Goal: Transaction & Acquisition: Book appointment/travel/reservation

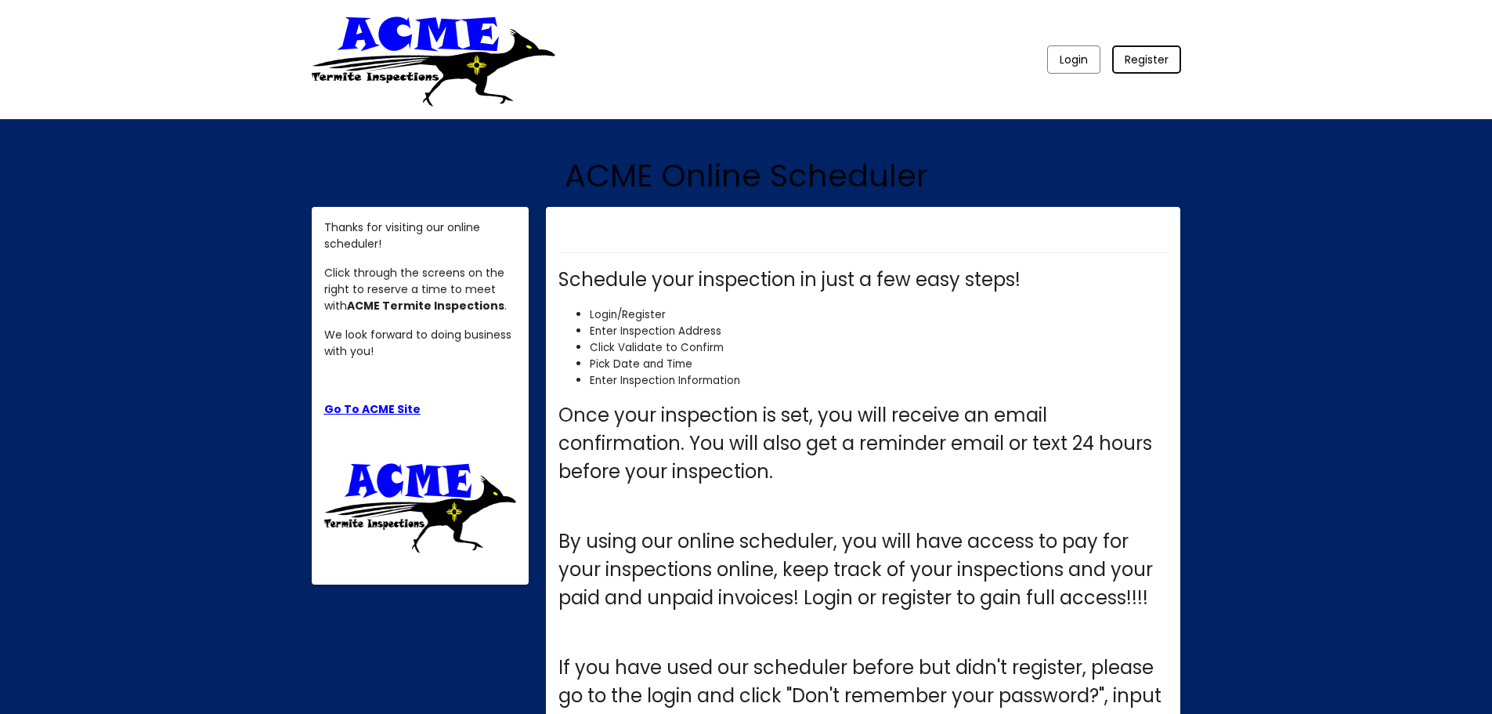
click at [1137, 66] on span "Register" at bounding box center [1147, 60] width 44 height 16
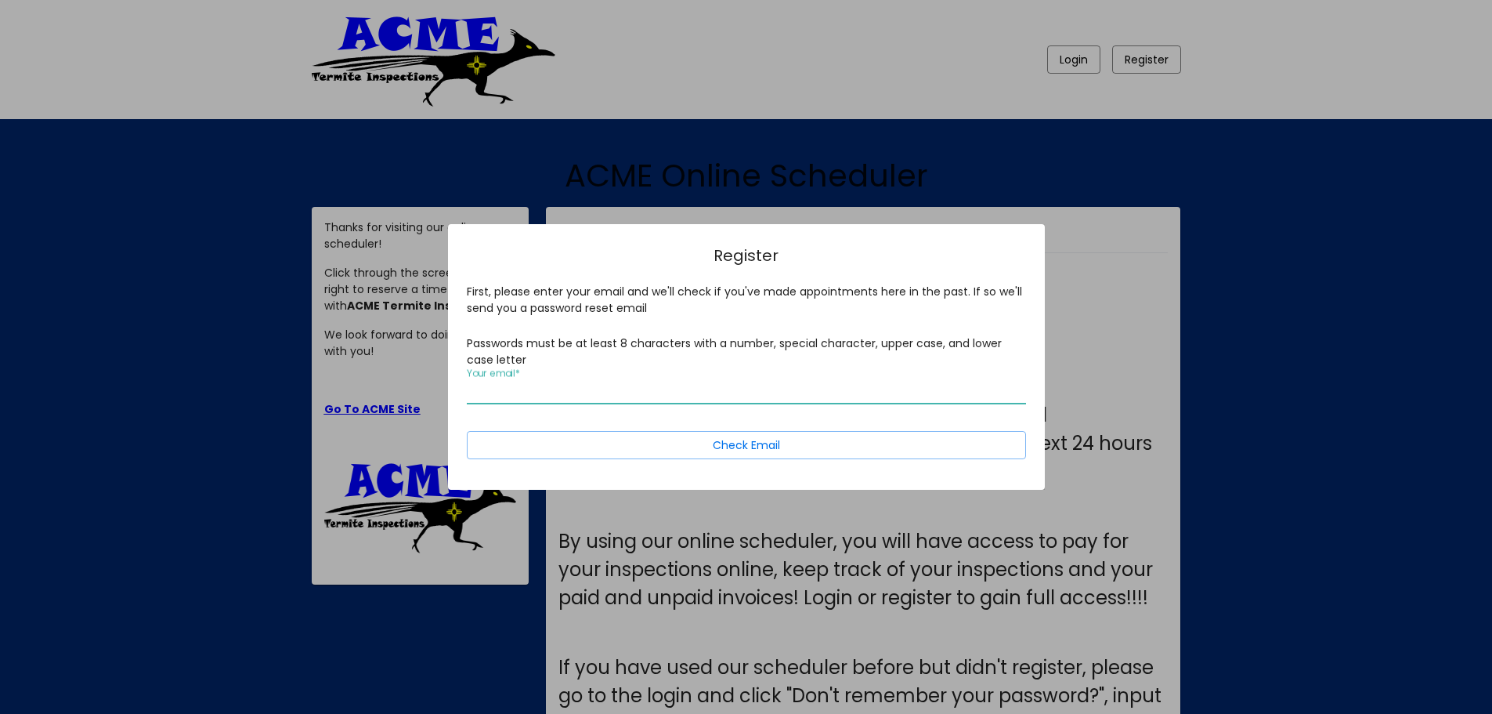
click at [493, 385] on input "Your email *" at bounding box center [746, 391] width 559 height 14
type input "[EMAIL_ADDRESS][DOMAIN_NAME]"
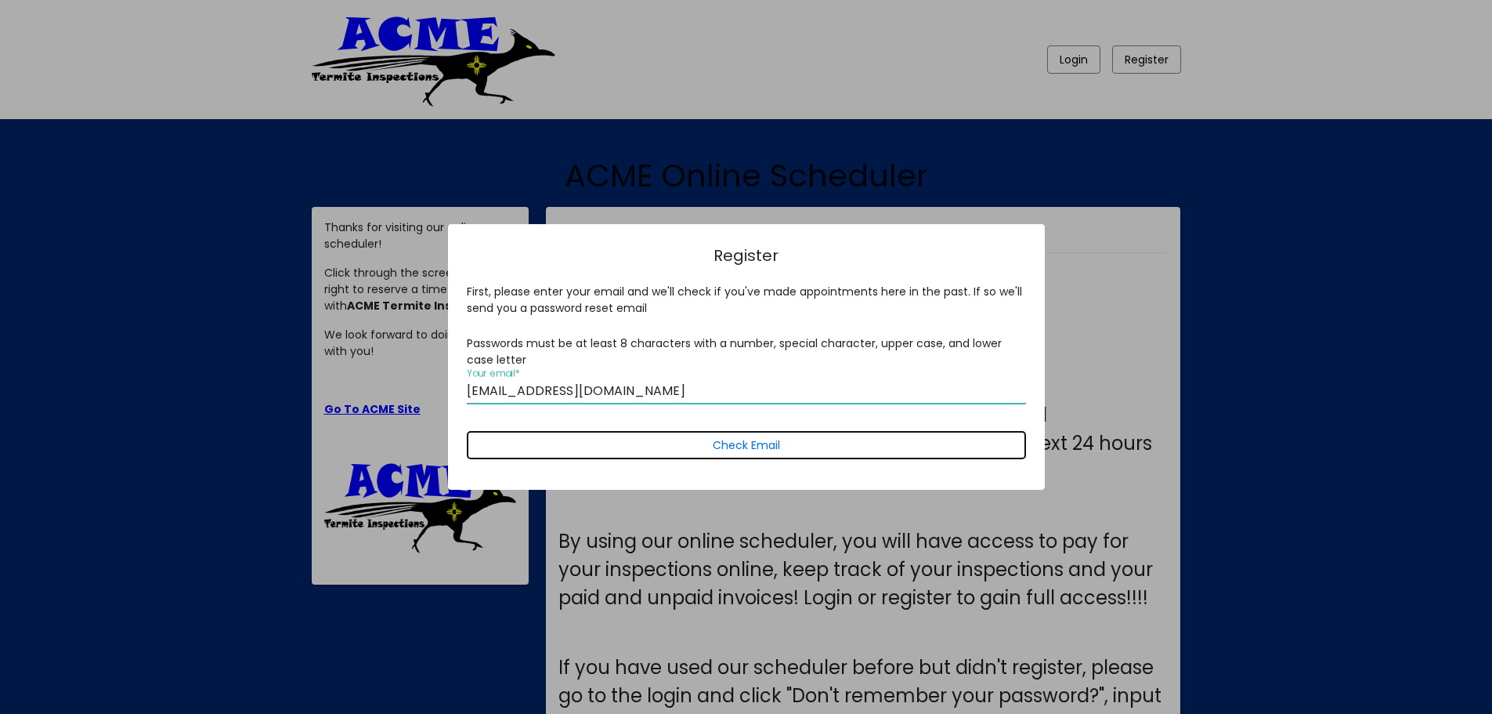
click at [743, 442] on span "Check Email" at bounding box center [746, 445] width 67 height 16
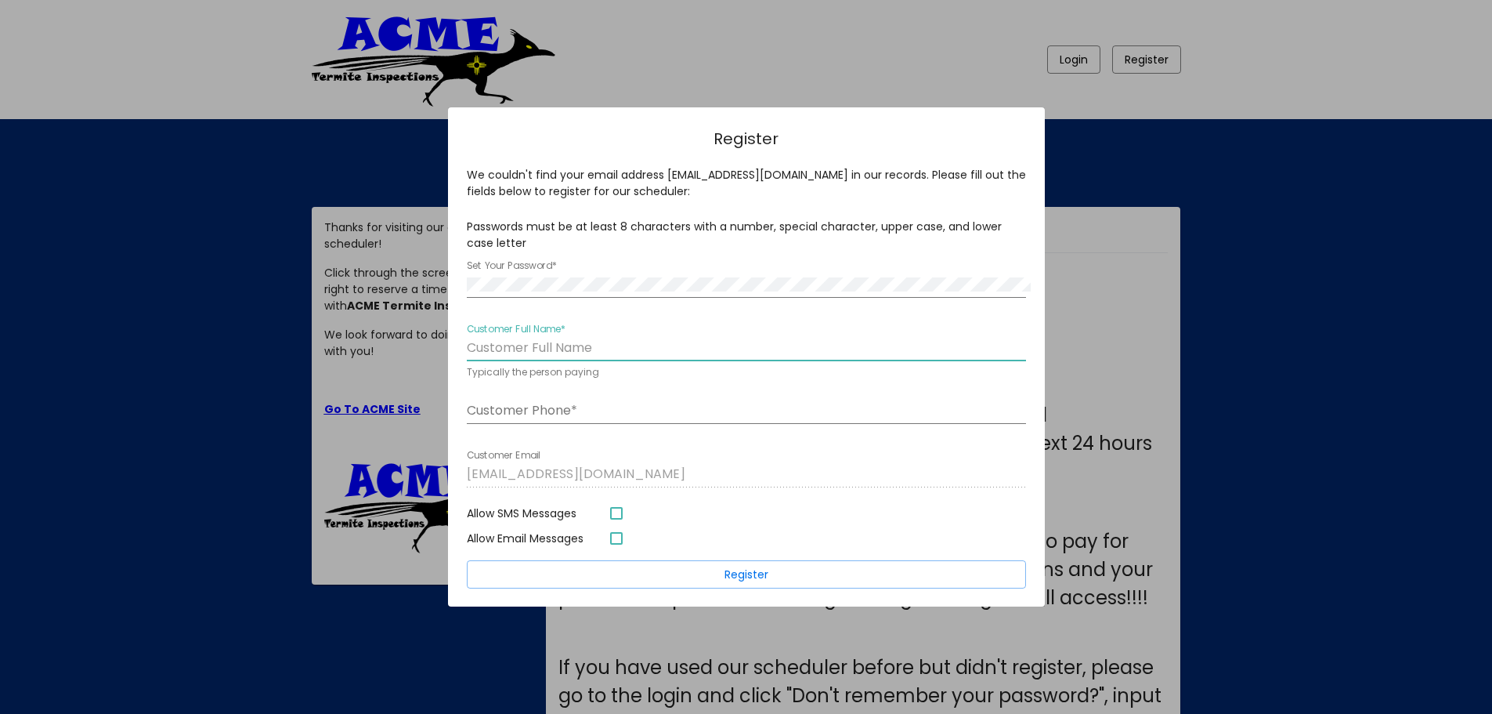
click at [493, 345] on input "Customer Full Name *" at bounding box center [746, 348] width 559 height 14
type input "[PERSON_NAME]"
type input "6513032448"
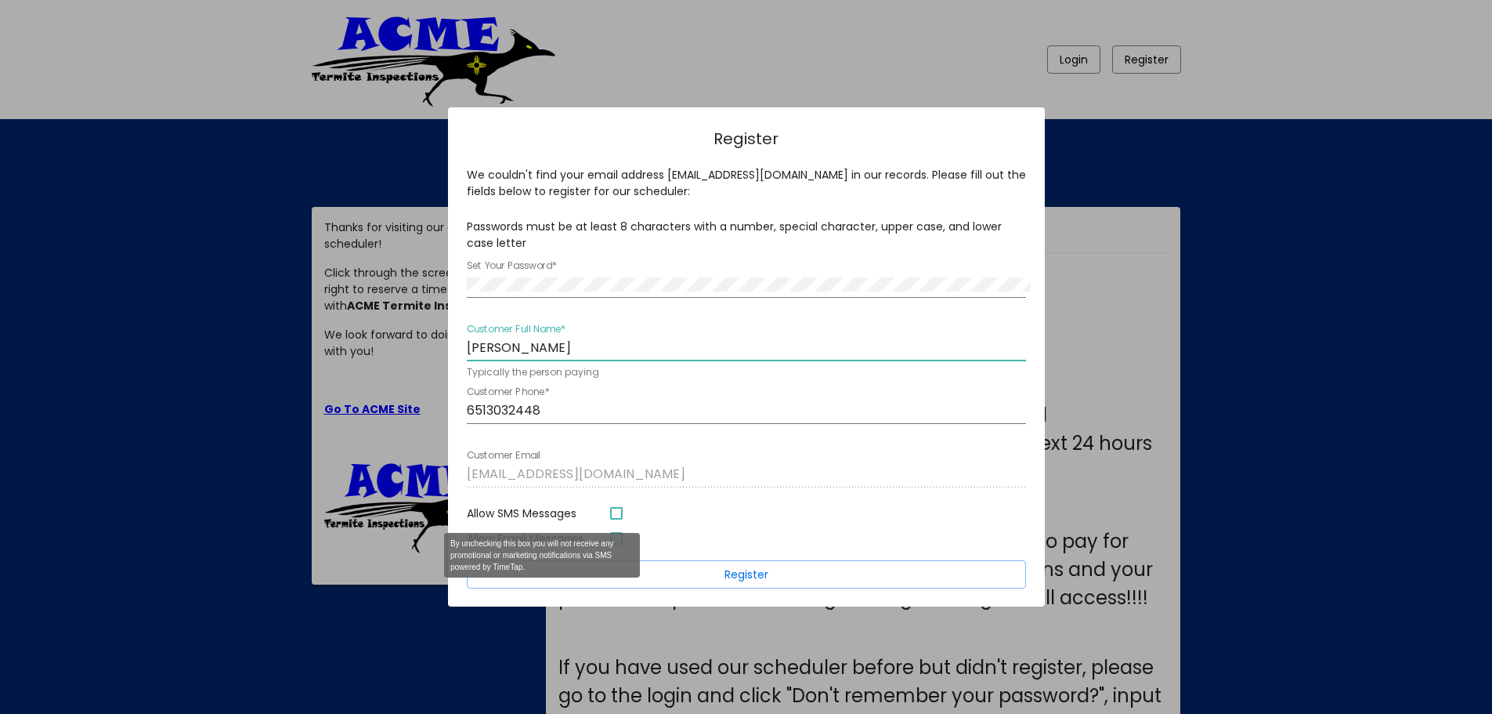
click at [613, 512] on div "Allow SMS Messages" at bounding box center [616, 513] width 13 height 13
click at [616, 519] on input "Allow SMS Messages" at bounding box center [616, 519] width 1 height 1
checkbox input "true"
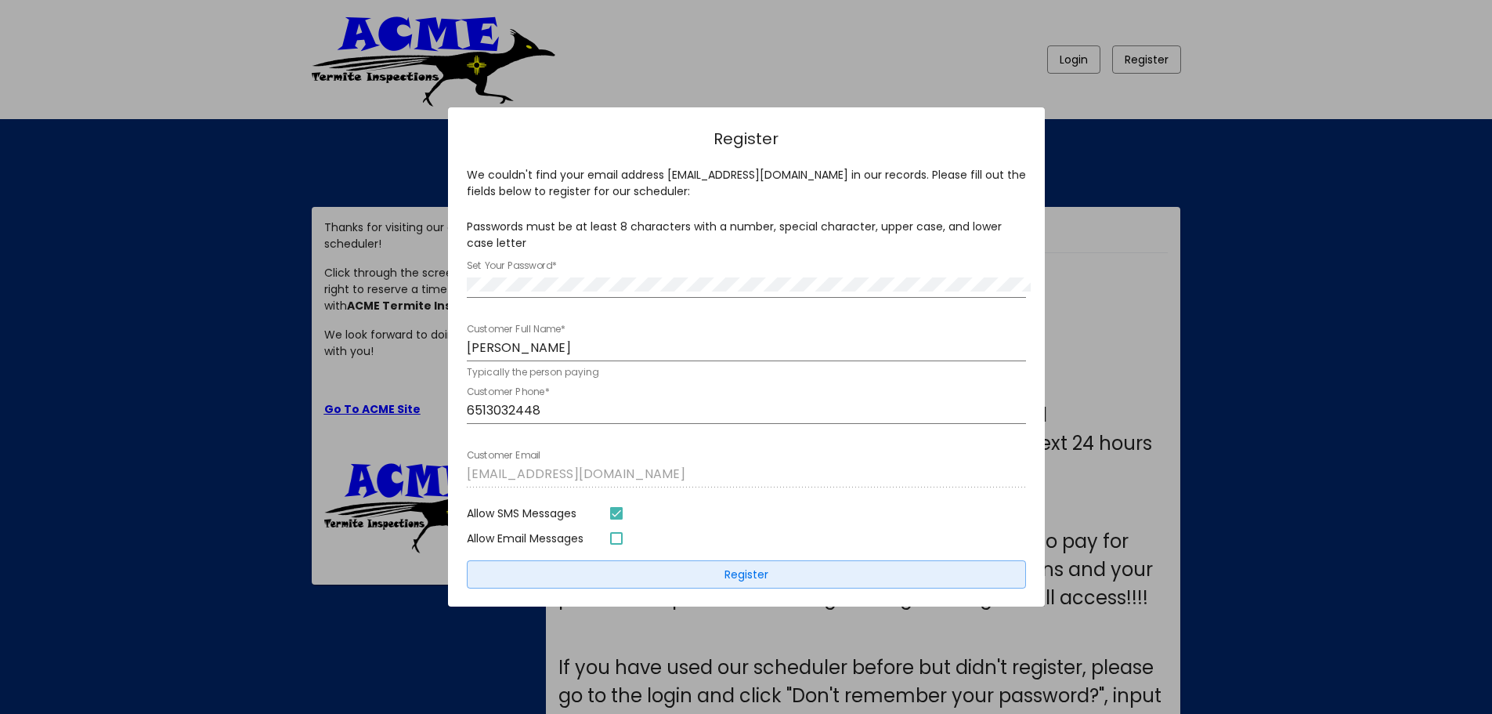
click at [737, 574] on span "Register" at bounding box center [747, 574] width 44 height 16
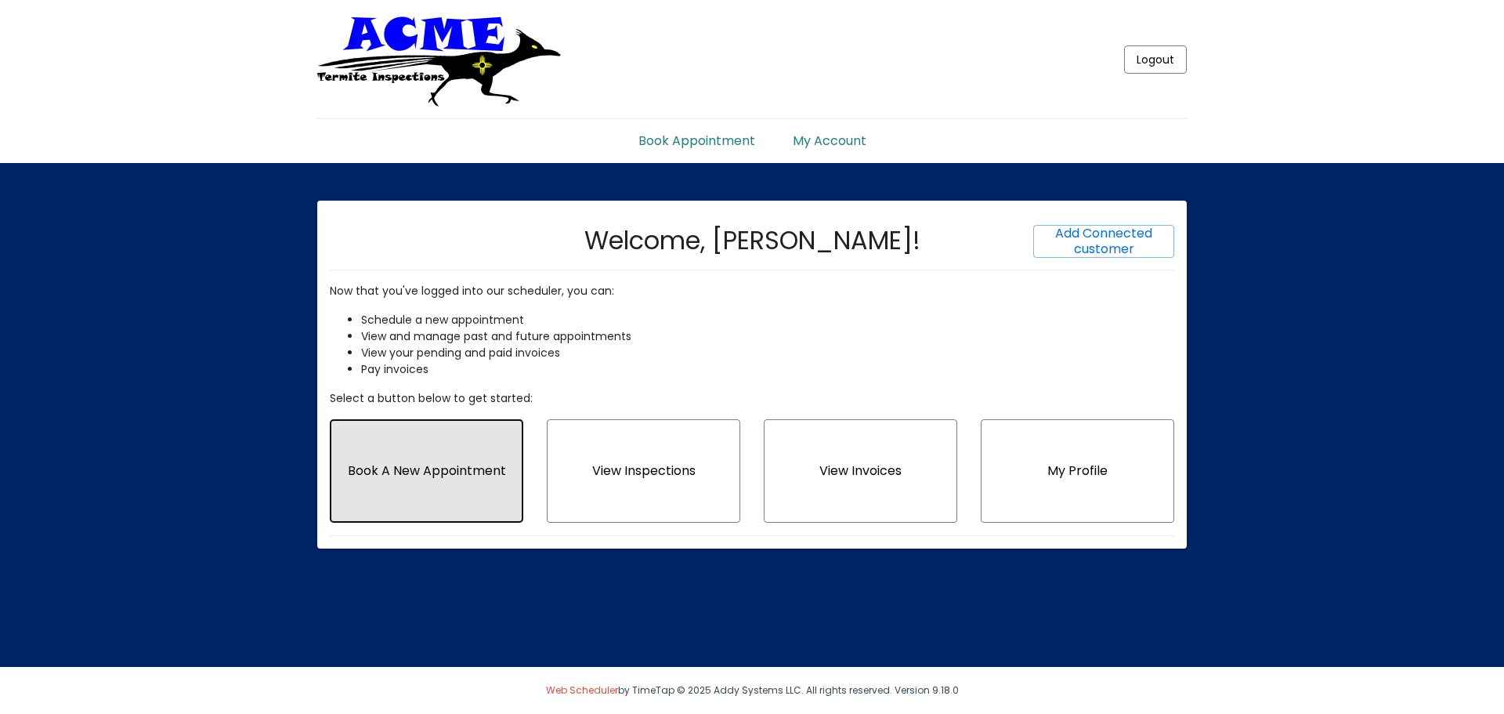
click at [431, 471] on span "Book A New Appointment" at bounding box center [427, 470] width 158 height 18
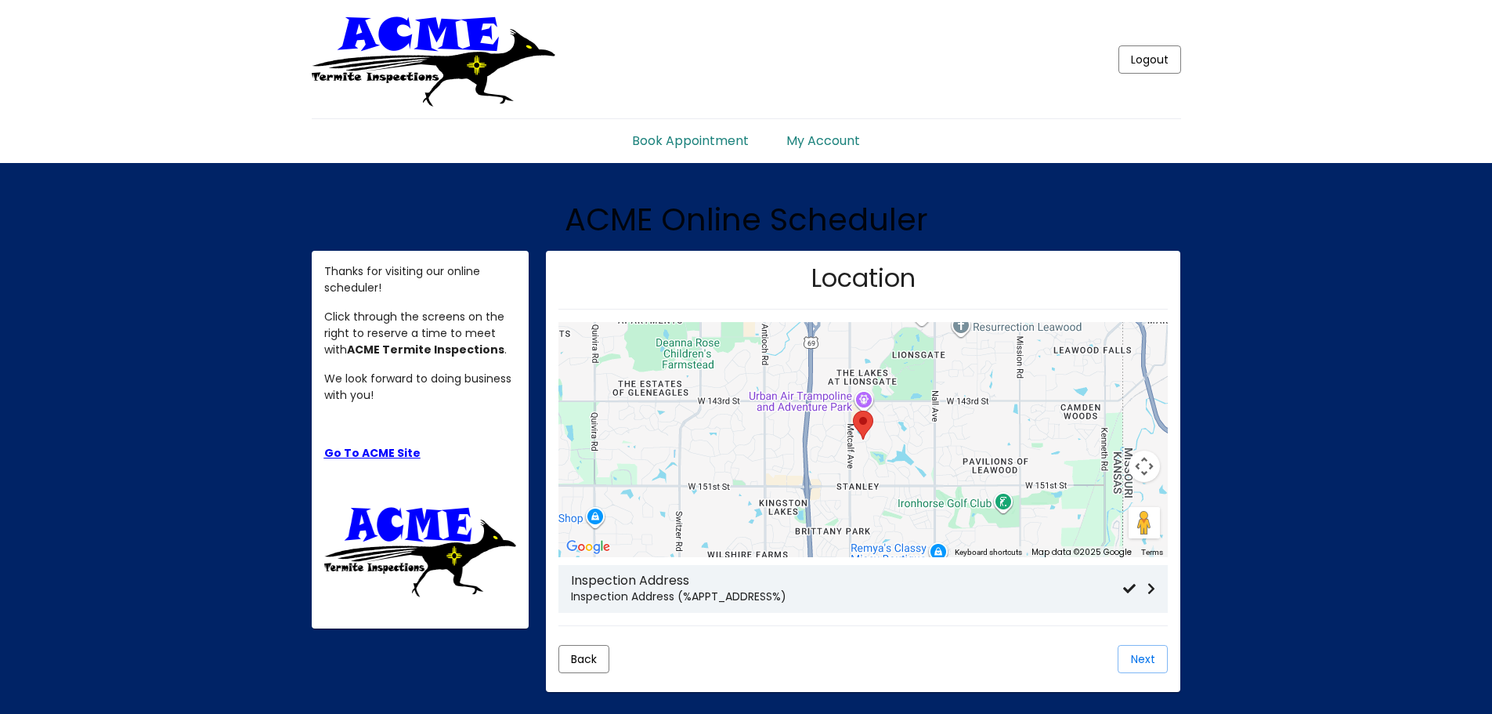
click at [705, 600] on p "Inspection Address (%APPT_ADDRESS%)" at bounding box center [847, 596] width 552 height 16
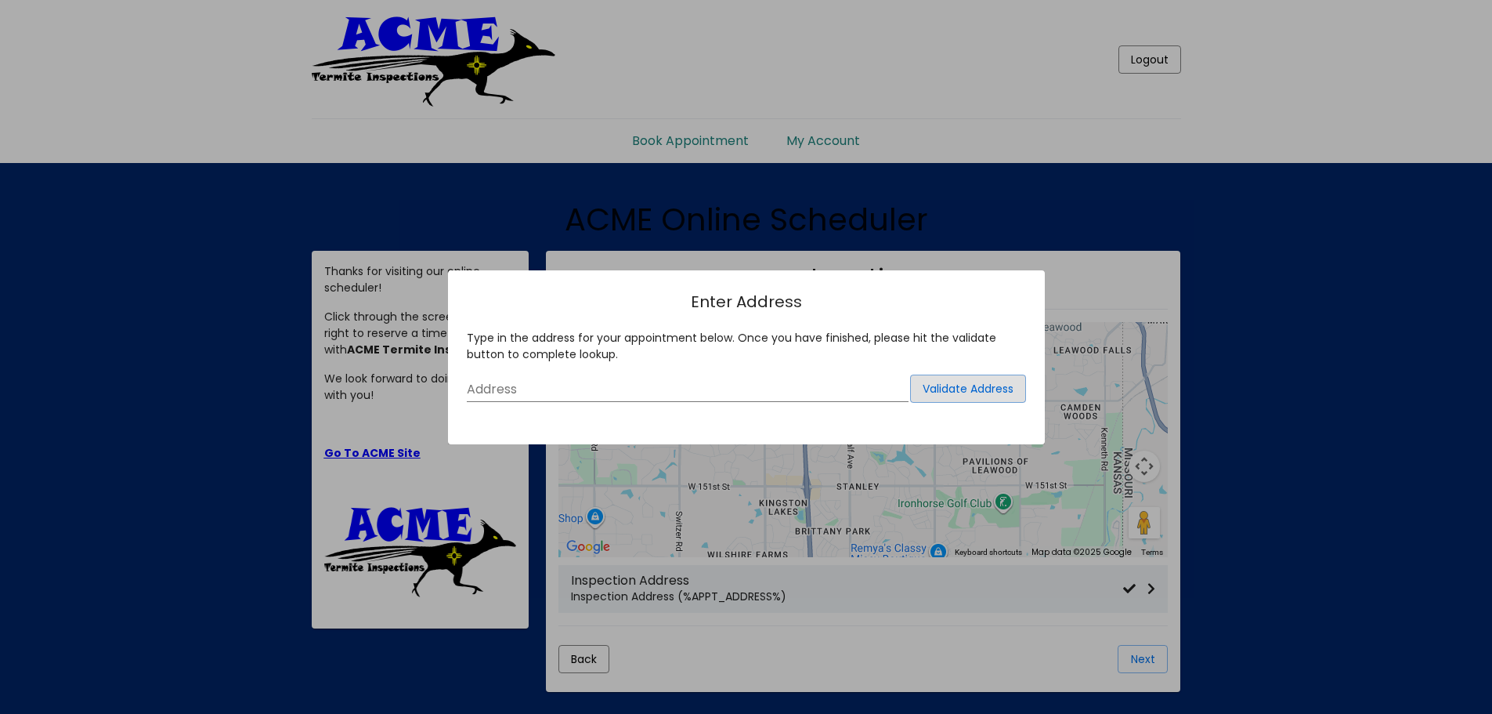
click at [506, 387] on input "Address" at bounding box center [688, 389] width 442 height 14
type input "36 la tinaja trail [GEOGRAPHIC_DATA]"
click at [976, 392] on span "Validate Address" at bounding box center [968, 389] width 91 height 16
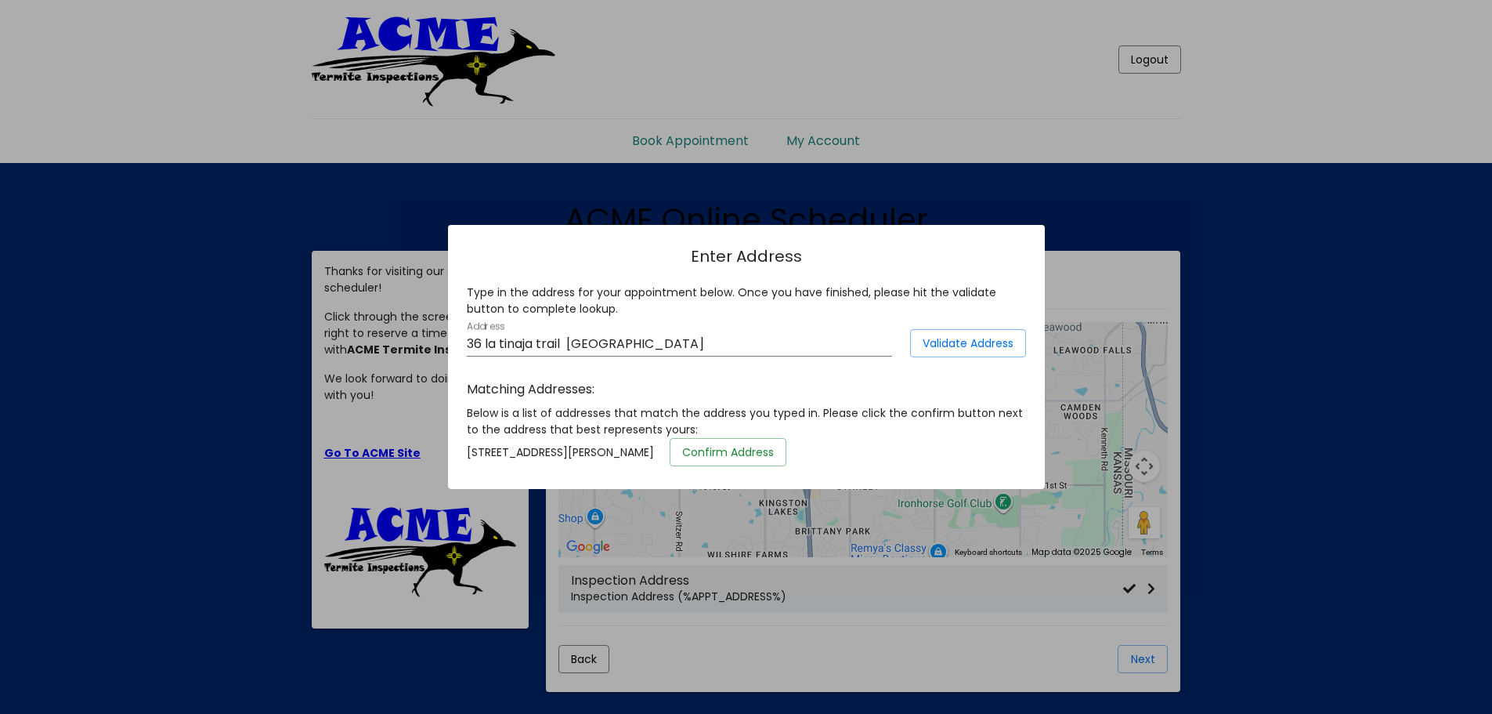
click at [755, 449] on span "Confirm Address" at bounding box center [728, 452] width 92 height 16
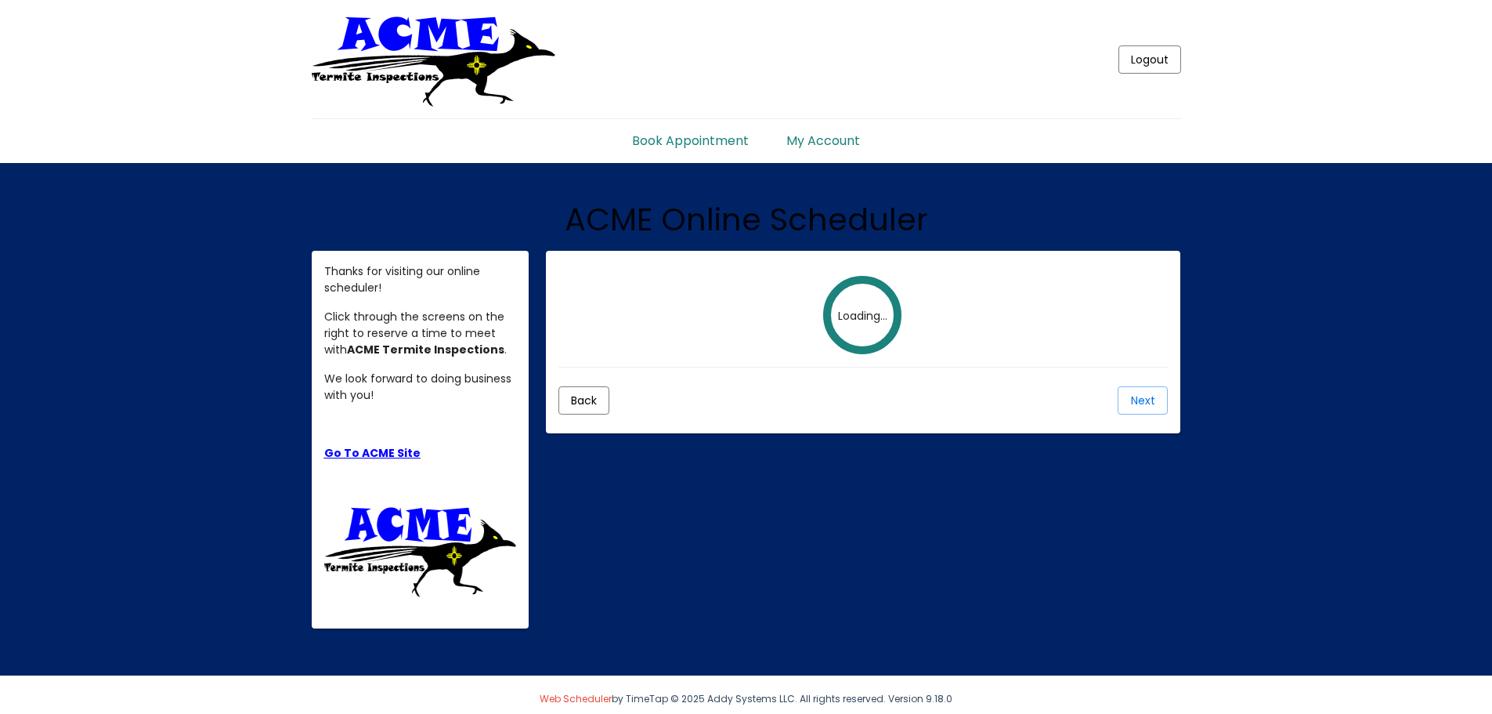
scroll to position [9, 0]
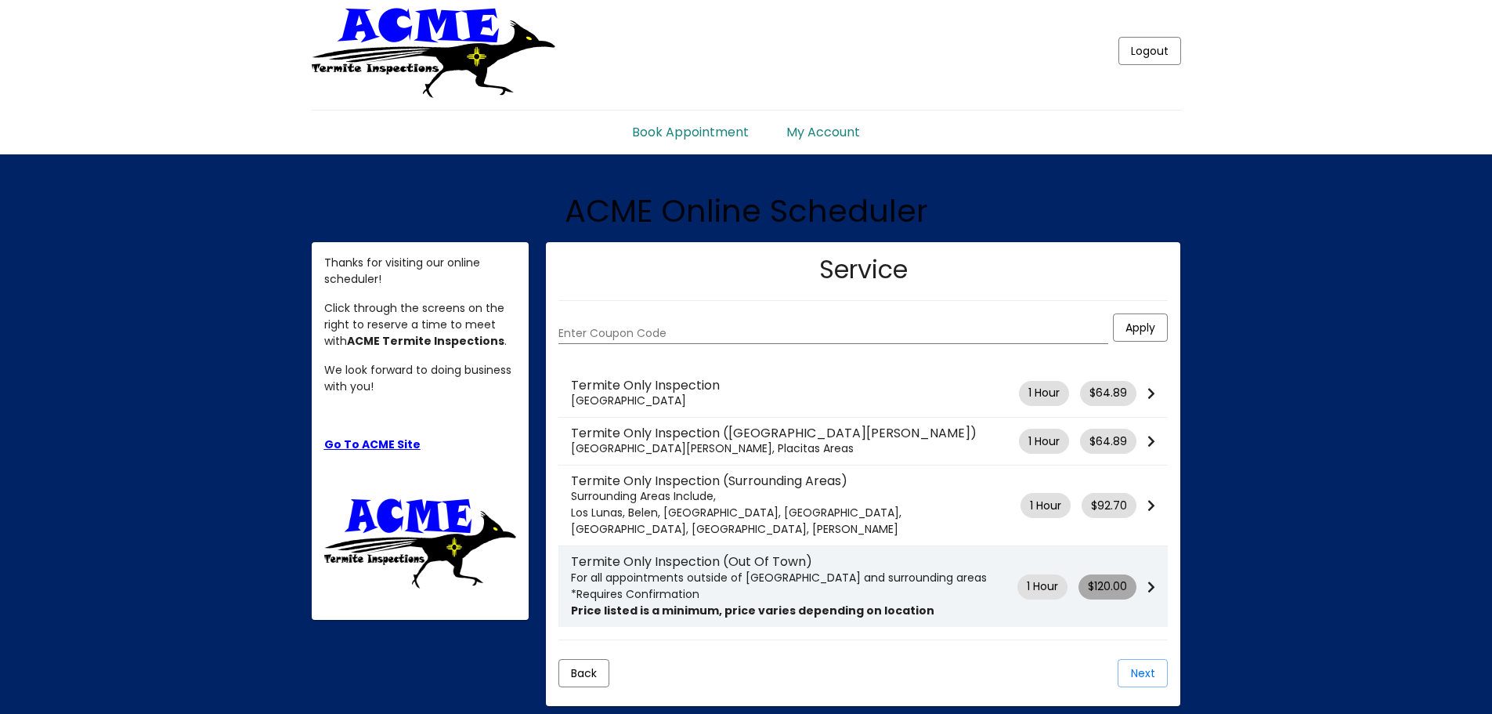
click at [1110, 578] on span "$120.00" at bounding box center [1107, 586] width 39 height 16
click at [1050, 574] on mat-chip "1 Hour" at bounding box center [1043, 586] width 50 height 25
click at [1150, 580] on icon at bounding box center [1152, 586] width 8 height 13
